Goal: Complete application form

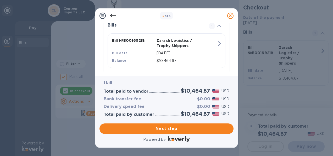
scroll to position [140, 0]
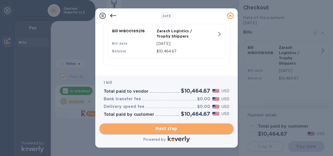
click at [163, 128] on span "Next step" at bounding box center [167, 128] width 126 height 6
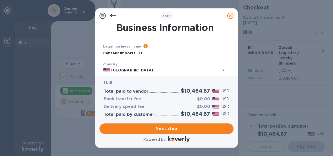
scroll to position [26, 0]
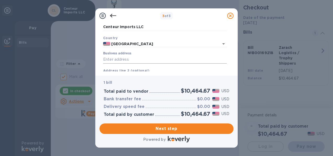
click at [136, 61] on input "Business address" at bounding box center [165, 60] width 124 height 8
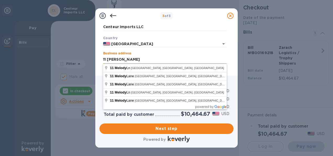
type input "11 [PERSON_NAME]"
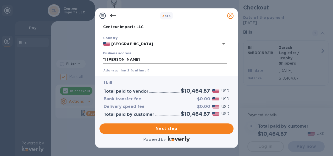
scroll to position [56, 0]
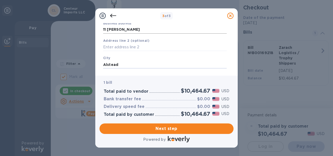
type input "Alstead"
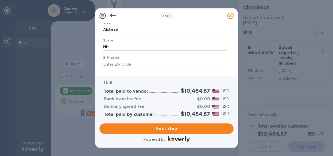
type input "NH"
type input "03602"
click at [171, 128] on span "Next step" at bounding box center [167, 128] width 126 height 6
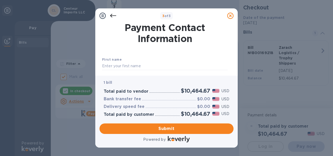
scroll to position [26, 0]
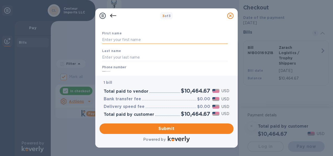
click at [135, 41] on input "text" at bounding box center [165, 40] width 126 height 8
type input "[PERSON_NAME]"
type input "Green"
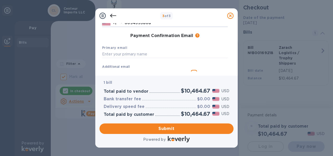
scroll to position [84, 0]
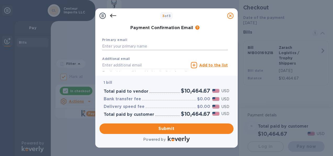
type input "6034995808"
click at [139, 44] on input "text" at bounding box center [165, 46] width 126 height 8
type input "[EMAIL_ADDRESS][DOMAIN_NAME]"
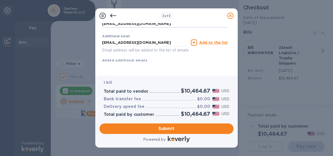
scroll to position [113, 0]
click at [166, 129] on span "Submit" at bounding box center [167, 128] width 126 height 6
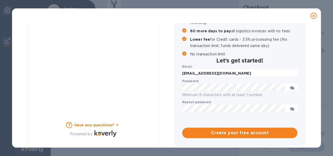
checkbox input "false"
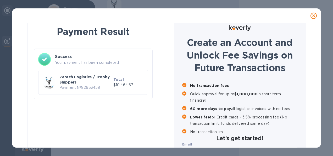
scroll to position [0, 0]
